Goal: Task Accomplishment & Management: Manage account settings

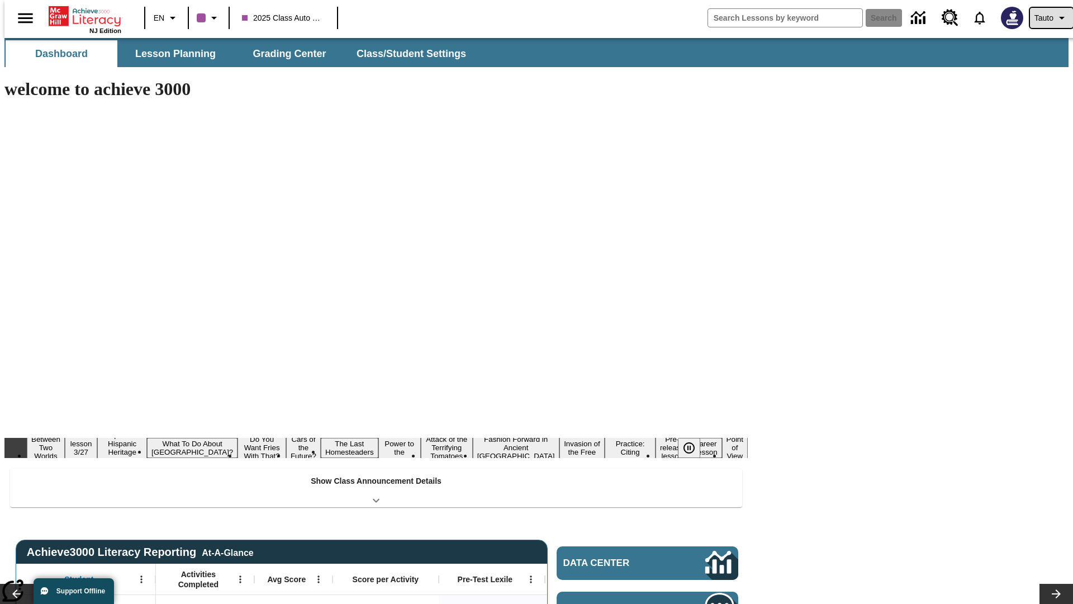
click at [1046, 18] on span "Tauto" at bounding box center [1044, 18] width 19 height 12
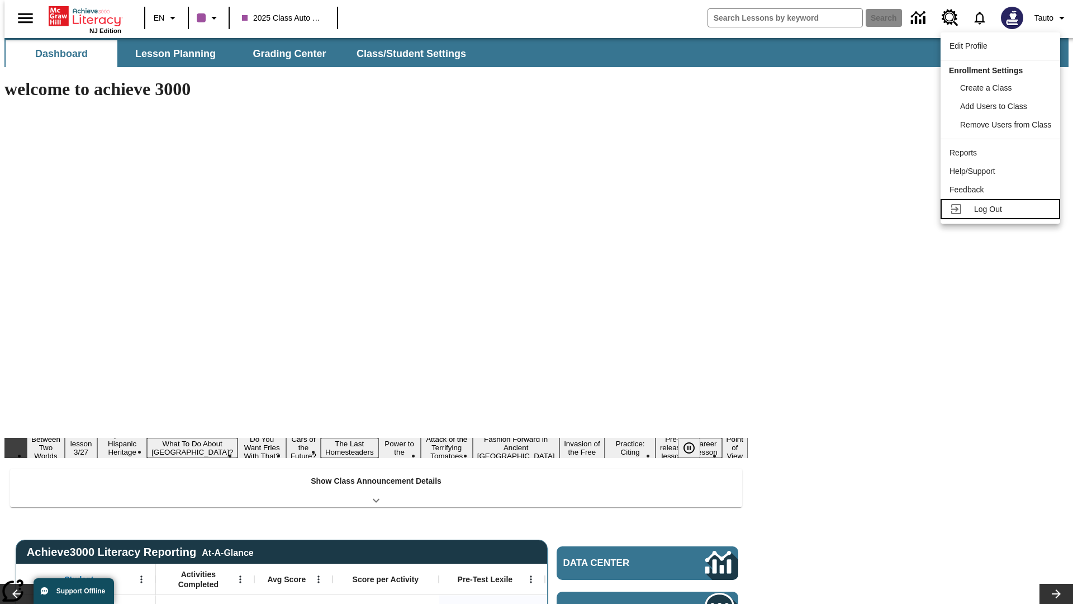
click at [1002, 209] on span "Log Out" at bounding box center [988, 209] width 28 height 9
